Goal: Task Accomplishment & Management: Complete application form

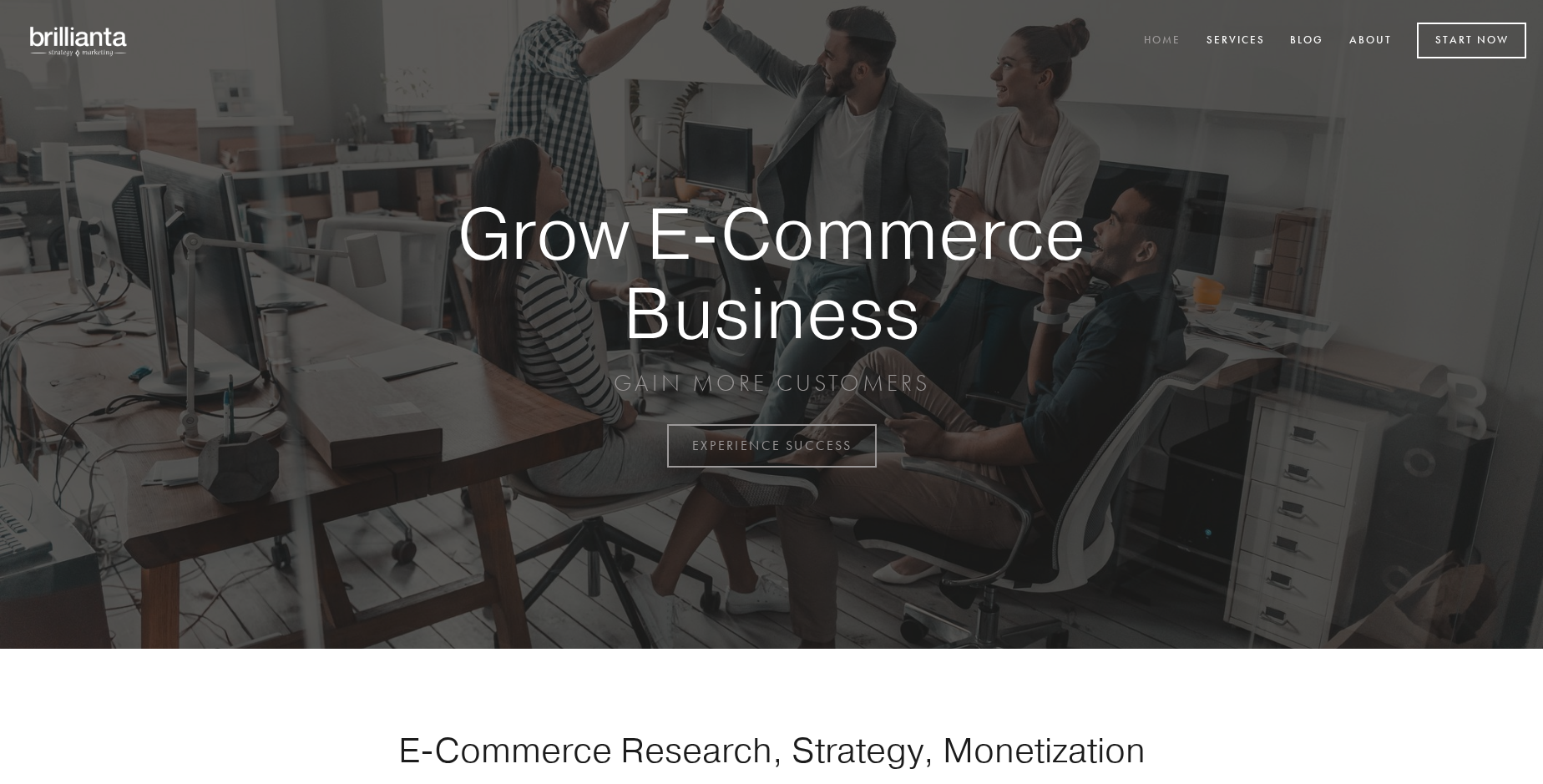
scroll to position [4376, 0]
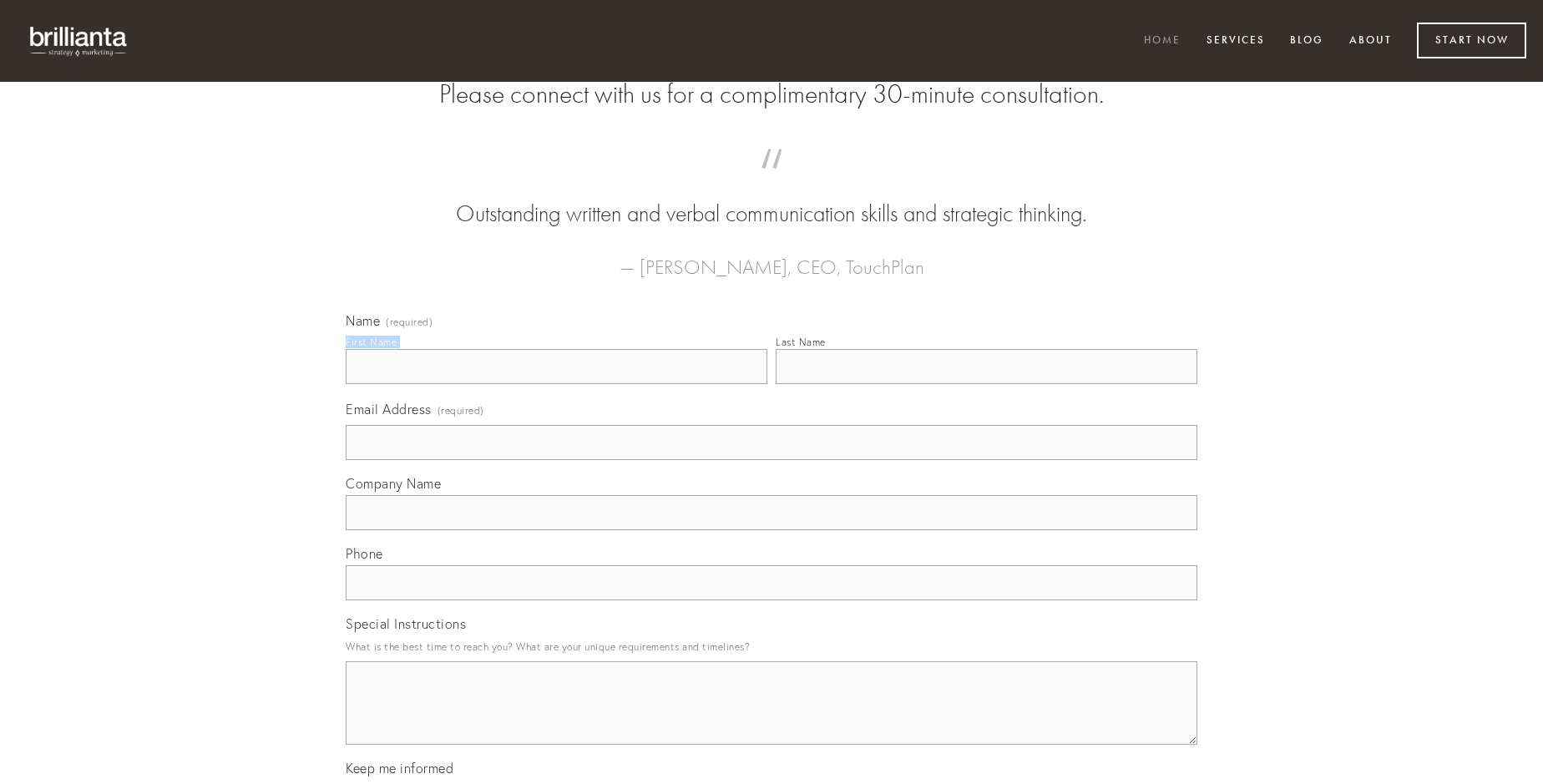
type input "[PERSON_NAME]"
click at [987, 384] on input "Last Name" at bounding box center [987, 366] width 422 height 35
type input "[PERSON_NAME]"
click at [772, 460] on input "Email Address (required)" at bounding box center [771, 442] width 852 height 35
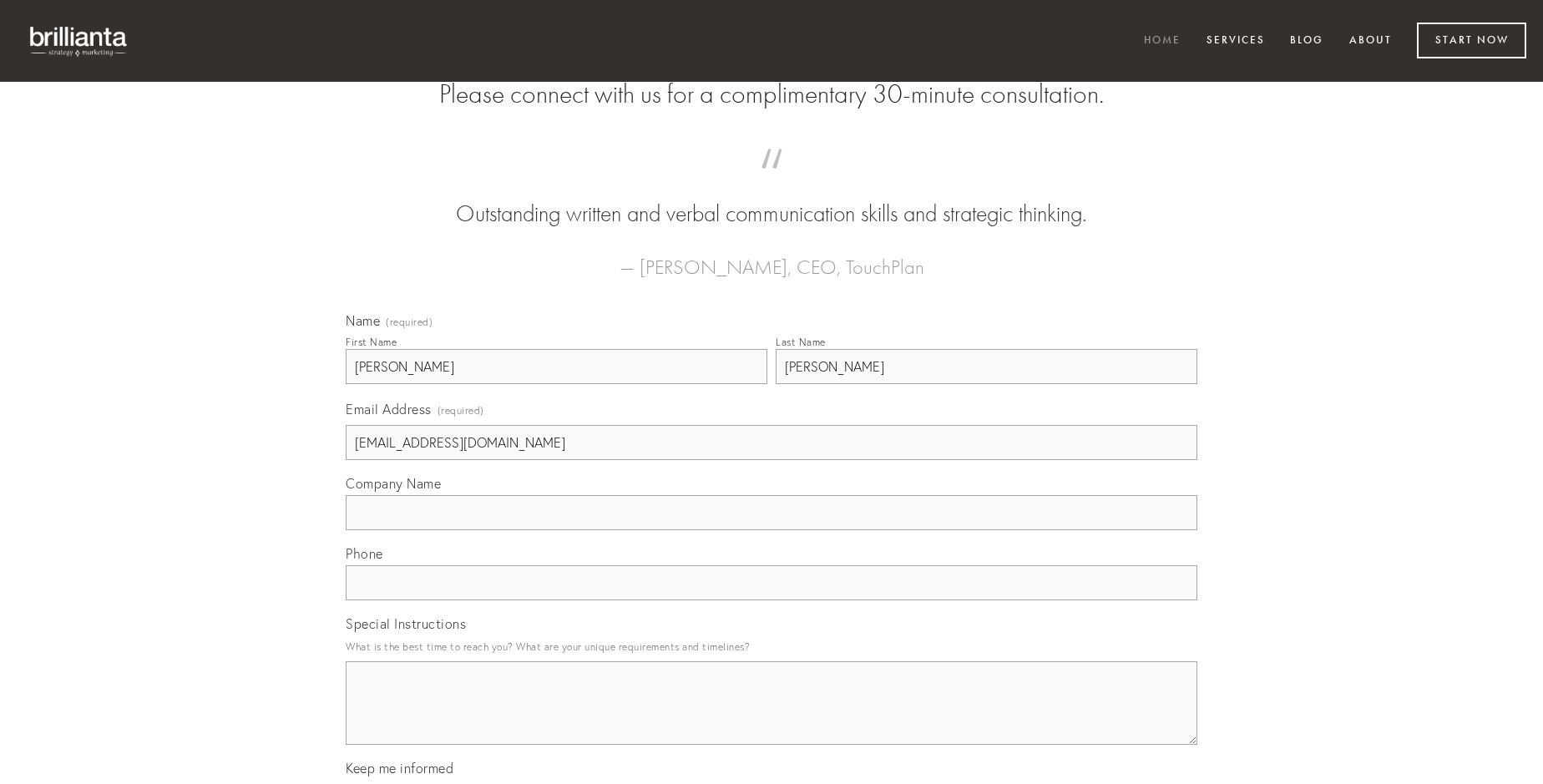
type input "[EMAIL_ADDRESS][DOMAIN_NAME]"
click at [772, 530] on input "Company Name" at bounding box center [771, 513] width 852 height 35
type input "admoneo"
click at [772, 600] on input "text" at bounding box center [771, 582] width 852 height 35
click at [772, 718] on textarea "Special Instructions" at bounding box center [771, 703] width 852 height 84
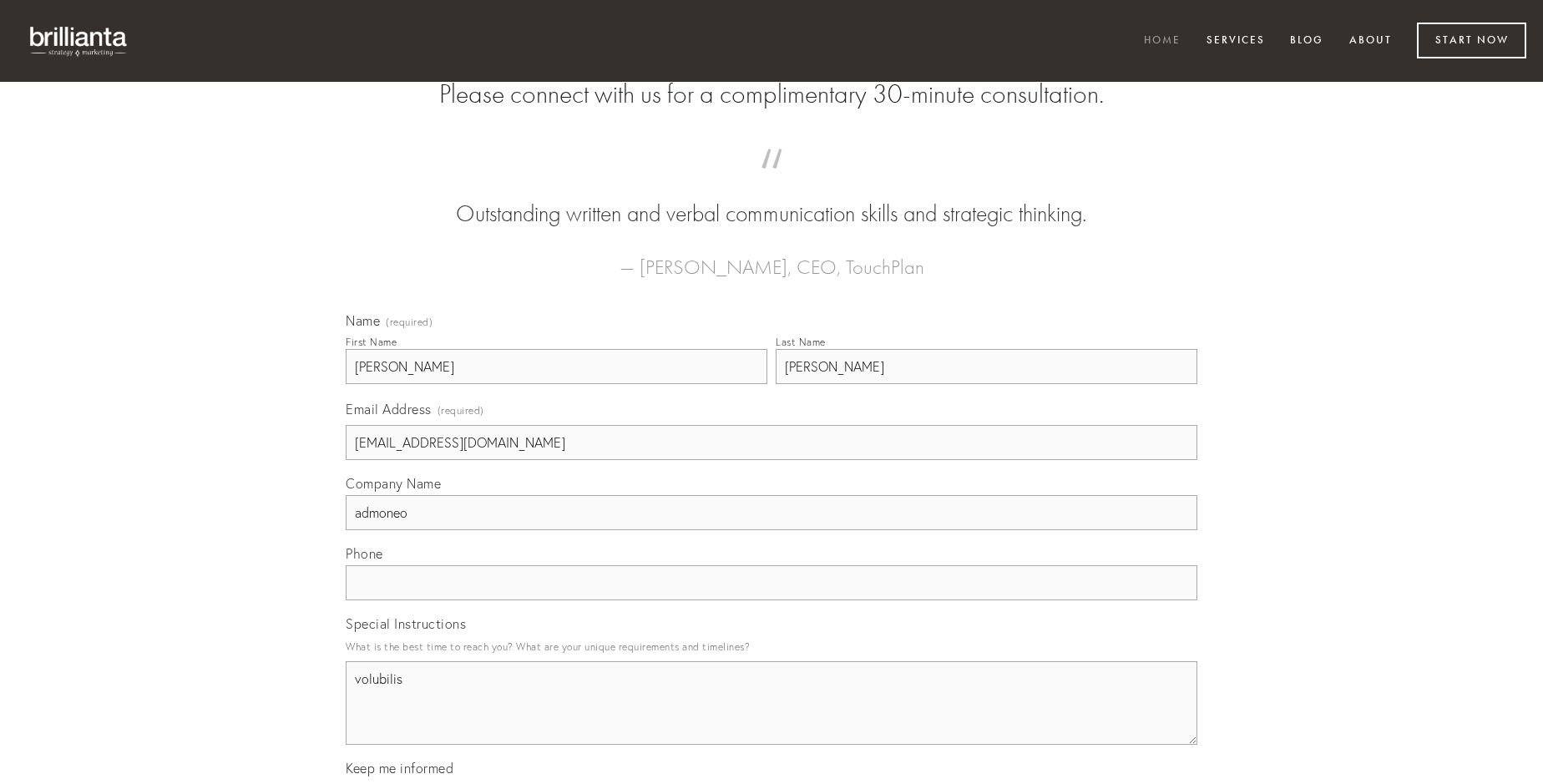
type textarea "volubilis"
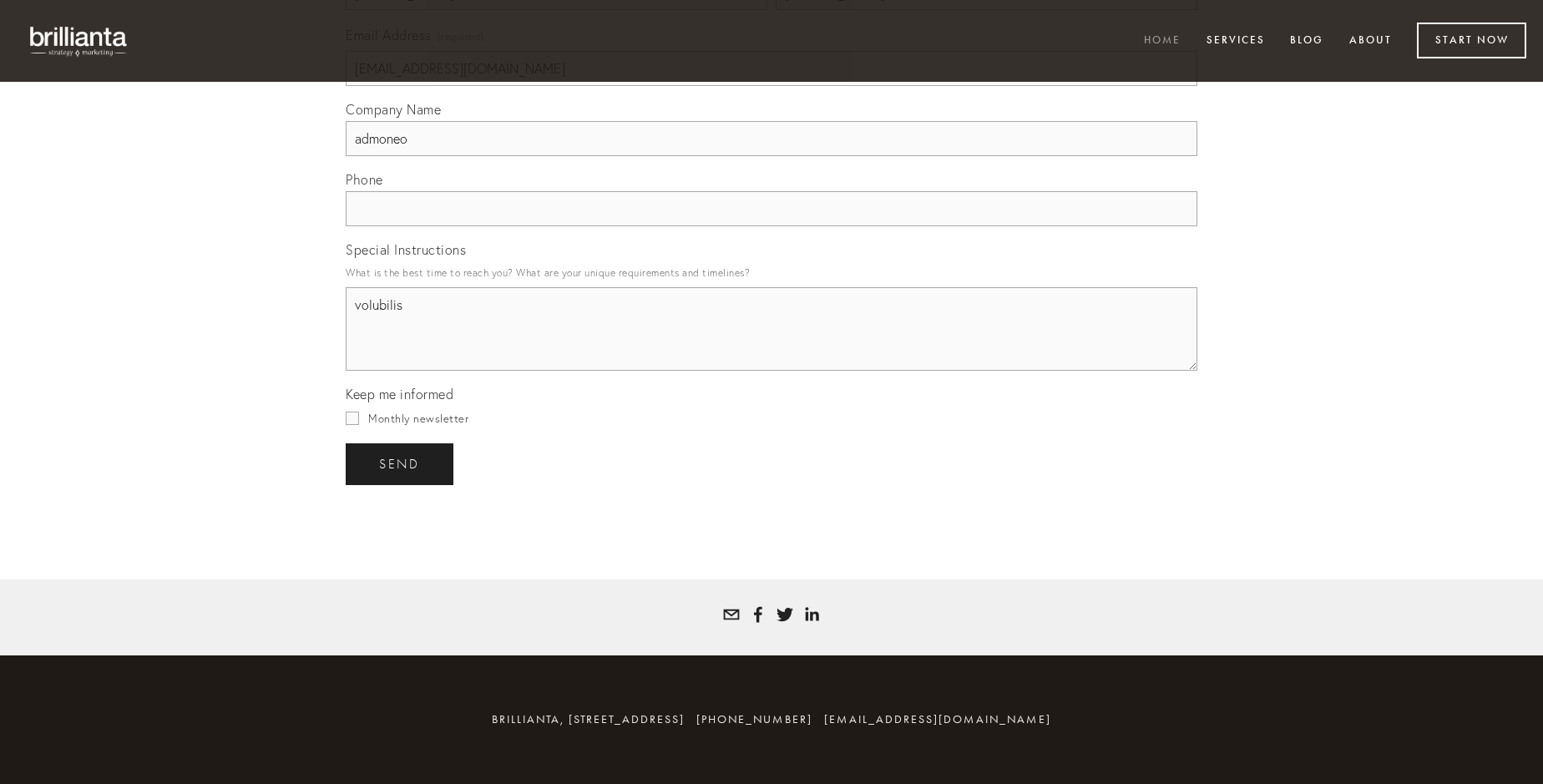
click at [401, 463] on span "send" at bounding box center [399, 464] width 41 height 15
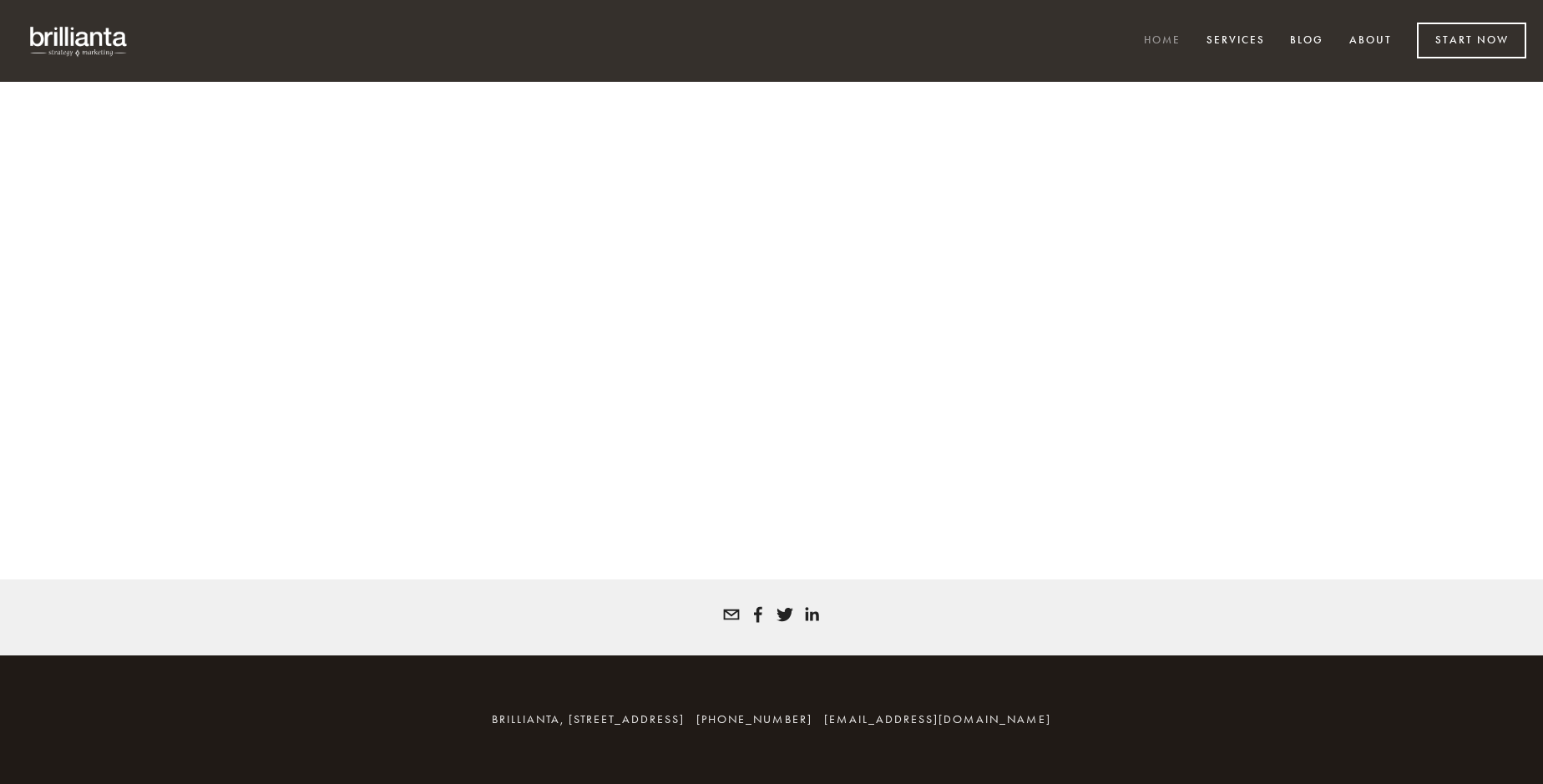
scroll to position [4354, 0]
